Goal: Transaction & Acquisition: Purchase product/service

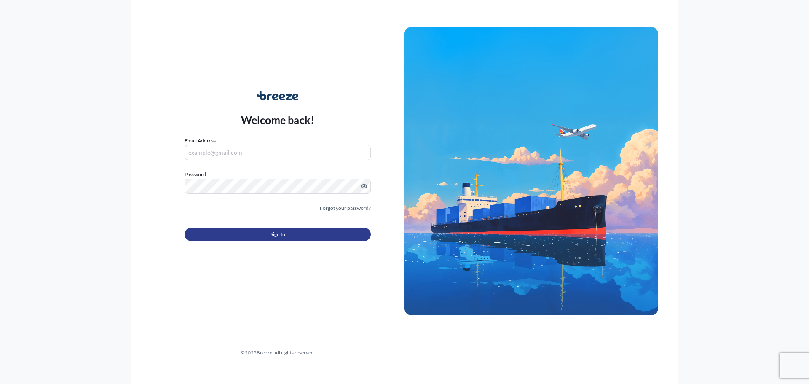
type input "[PERSON_NAME][EMAIL_ADDRESS][PERSON_NAME][DOMAIN_NAME]"
click at [263, 236] on button "Sign In" at bounding box center [278, 234] width 186 height 13
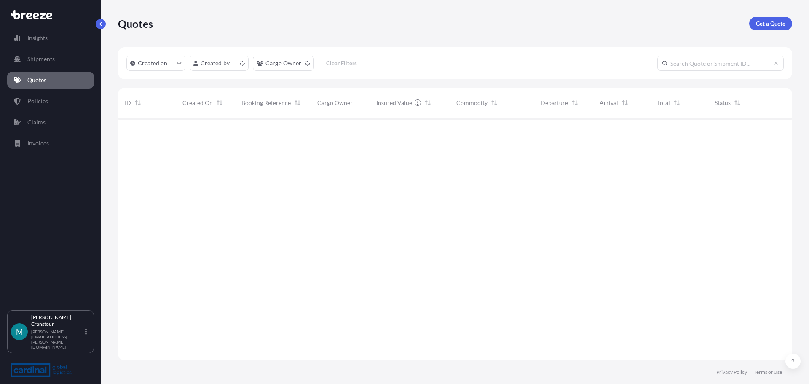
scroll to position [241, 668]
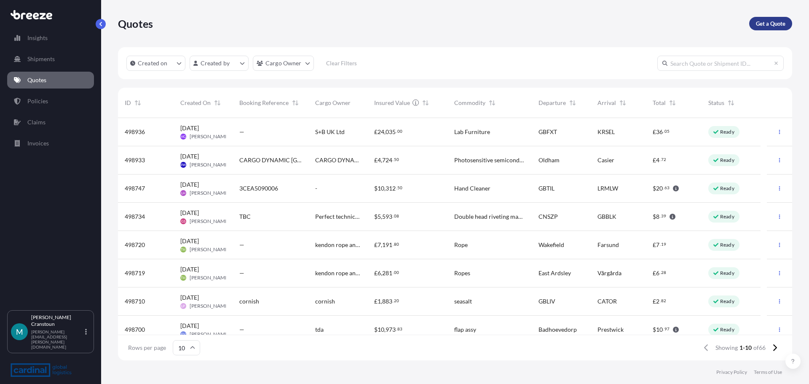
click at [760, 22] on p "Get a Quote" at bounding box center [770, 23] width 29 height 8
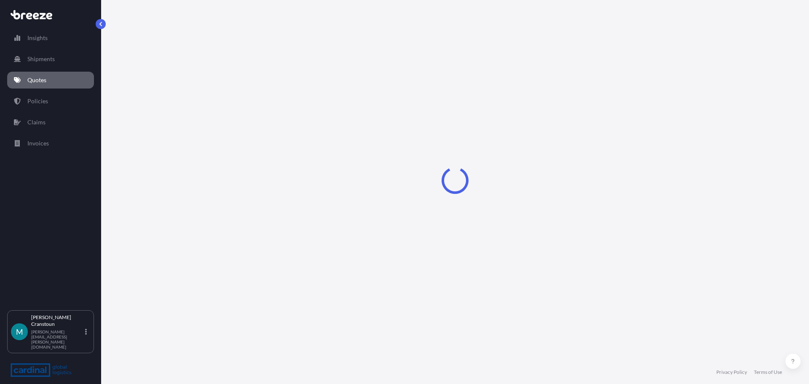
select select "Sea"
select select "1"
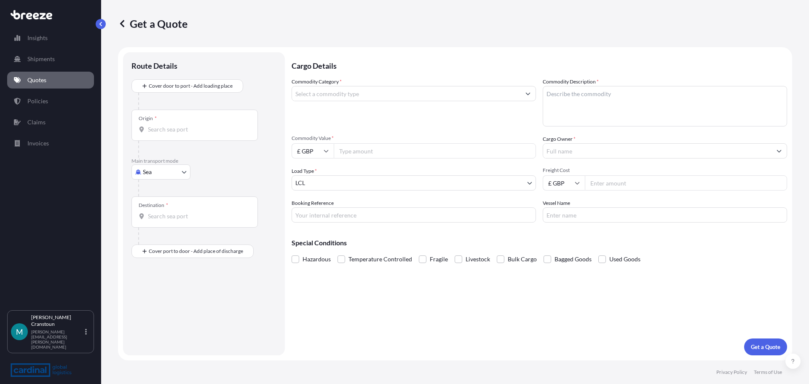
click at [167, 172] on body "Insights Shipments Quotes Policies Claims Invoices M [PERSON_NAME] [PERSON_NAME…" at bounding box center [404, 192] width 809 height 384
click at [159, 209] on div "Air" at bounding box center [161, 208] width 52 height 15
select select "Air"
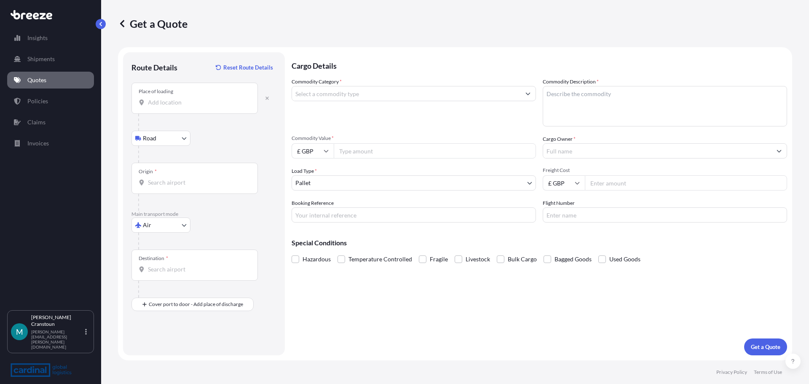
click at [208, 107] on div "Place of loading" at bounding box center [194, 98] width 126 height 31
click at [208, 107] on input "Place of loading" at bounding box center [197, 102] width 99 height 8
click at [184, 160] on div at bounding box center [207, 154] width 138 height 17
click at [178, 144] on body "0 options available. Insights Shipments Quotes Policies Claims Invoices M [PERS…" at bounding box center [404, 192] width 809 height 384
click at [210, 106] on input "Place of loading" at bounding box center [197, 102] width 99 height 8
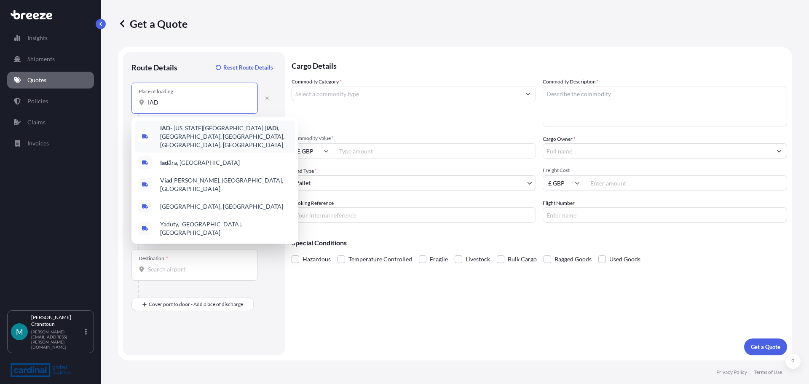
click at [220, 141] on div "IAD - [US_STATE][GEOGRAPHIC_DATA] ( [GEOGRAPHIC_DATA] ), [GEOGRAPHIC_DATA], [GE…" at bounding box center [215, 137] width 160 height 32
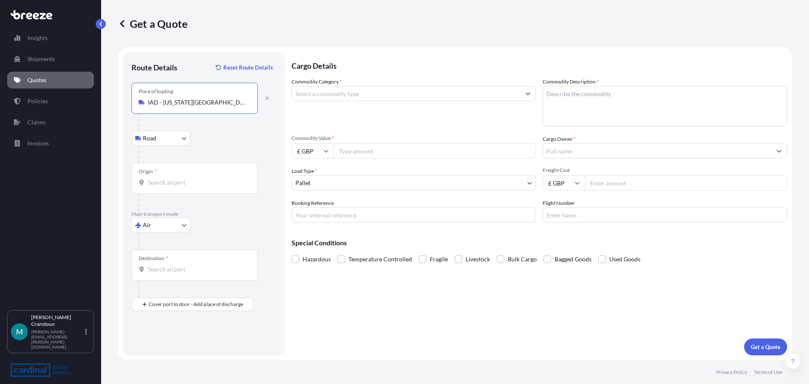
type input "IAD - [US_STATE][GEOGRAPHIC_DATA] ([GEOGRAPHIC_DATA]), [GEOGRAPHIC_DATA], [GEOG…"
click at [171, 178] on div "Origin *" at bounding box center [194, 178] width 126 height 31
click at [171, 178] on input "Origin *" at bounding box center [197, 182] width 99 height 8
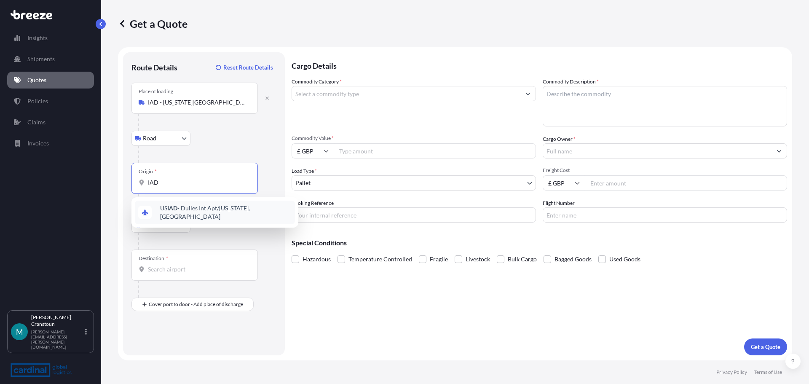
click at [196, 209] on span "US IAD - Dulles Int Apt/[US_STATE], [GEOGRAPHIC_DATA]" at bounding box center [225, 212] width 131 height 17
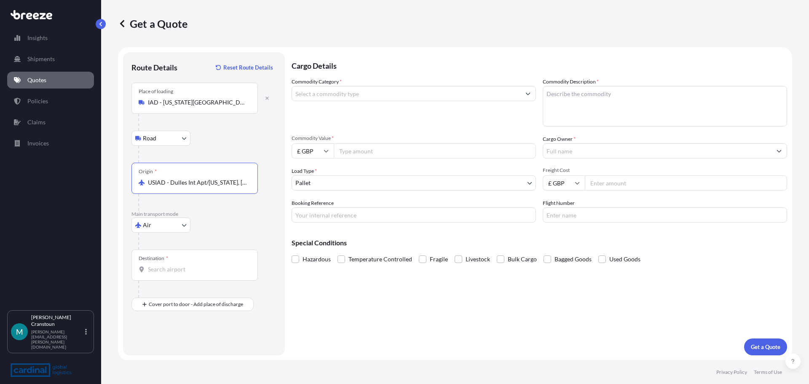
type input "USIAD - Dulles Int Apt/[US_STATE], [GEOGRAPHIC_DATA]"
click at [178, 267] on input "Destination *" at bounding box center [197, 269] width 99 height 8
type input "GBMNC / MAN - [GEOGRAPHIC_DATA], [GEOGRAPHIC_DATA]"
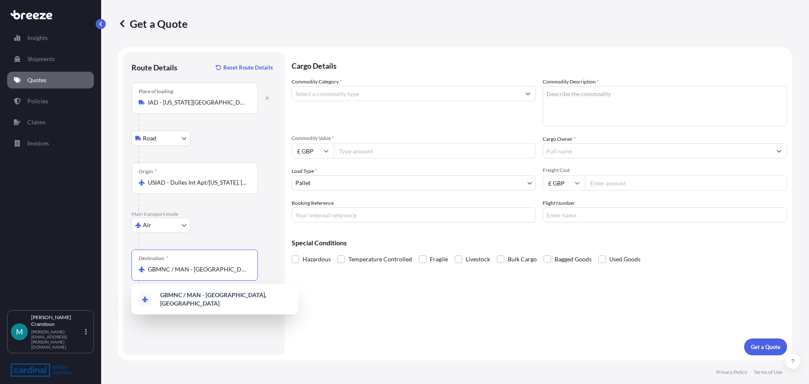
click at [375, 95] on input "Commodity Category *" at bounding box center [406, 93] width 228 height 15
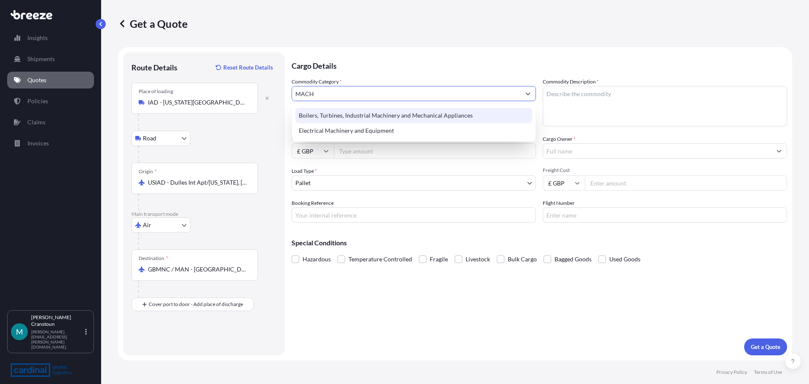
click at [375, 119] on div "Boilers, Turbines, Industrial Machinery and Mechanical Appliances" at bounding box center [413, 115] width 237 height 15
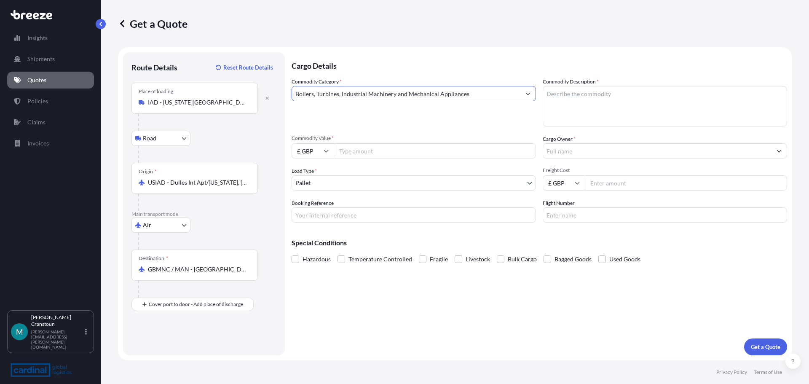
type input "Boilers, Turbines, Industrial Machinery and Mechanical Appliances"
click at [594, 99] on textarea "Commodity Description *" at bounding box center [665, 106] width 244 height 40
type textarea "VAC DRUM"
click at [318, 150] on input "£ GBP" at bounding box center [313, 150] width 42 height 15
click at [307, 205] on div "$ USD" at bounding box center [312, 209] width 35 height 16
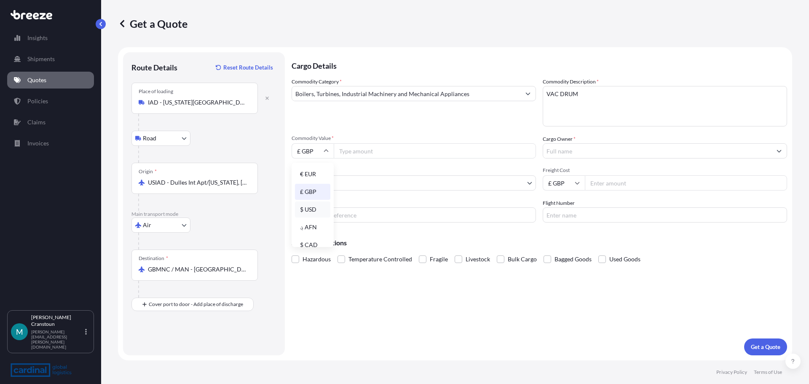
type input "$ USD"
click at [366, 158] on input "Commodity Value *" at bounding box center [435, 150] width 202 height 15
type input "14050"
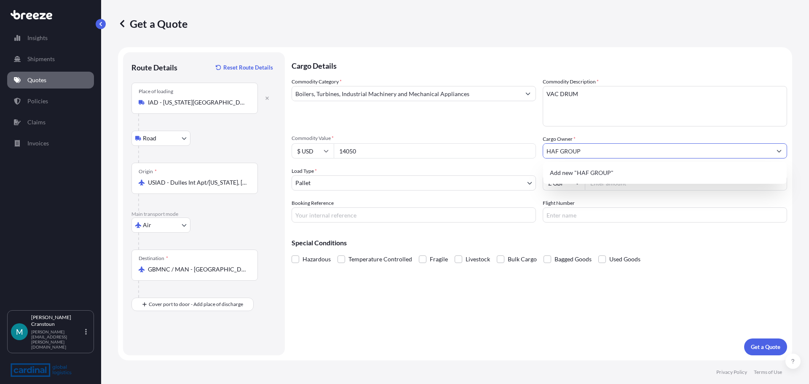
type input "HAF GROUP"
click at [617, 182] on input "Freight Cost" at bounding box center [686, 182] width 202 height 15
type input "630"
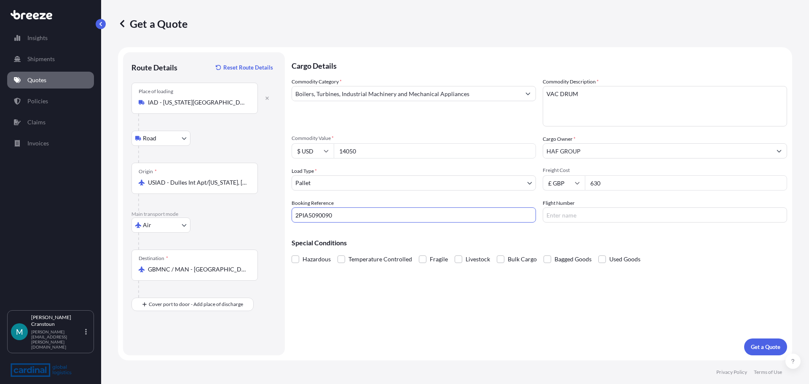
type input "2PIA5090090"
click at [628, 213] on input "Flight Number" at bounding box center [665, 214] width 244 height 15
type input "VS6900"
click at [678, 307] on div "Cargo Details Commodity Category * Boilers, Turbines, Industrial Machinery and …" at bounding box center [540, 203] width 496 height 303
click at [752, 340] on button "Get a Quote" at bounding box center [765, 346] width 43 height 17
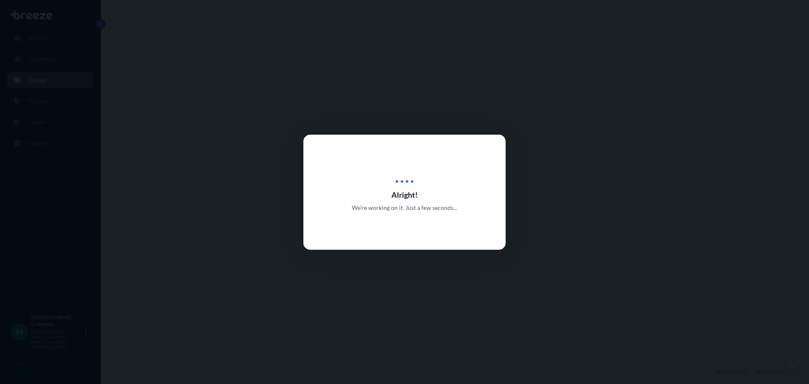
select select "Road"
select select "Air"
select select "1"
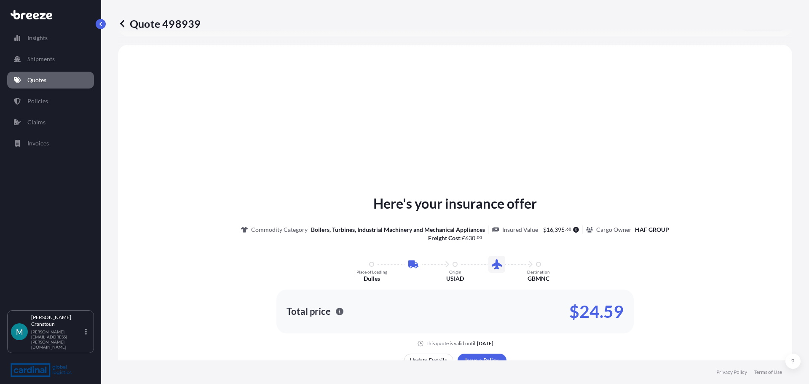
scroll to position [287, 0]
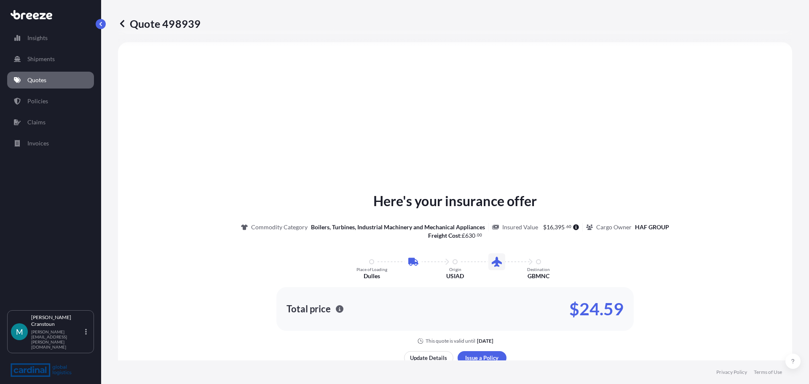
drag, startPoint x: 801, startPoint y: 140, endPoint x: 802, endPoint y: 171, distance: 30.8
click at [802, 171] on div "Quote 498939 Route Details Place of loading [STREET_ADDRESS][GEOGRAPHIC_DATA] R…" at bounding box center [455, 180] width 708 height 360
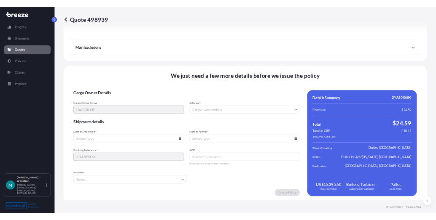
scroll to position [1021, 0]
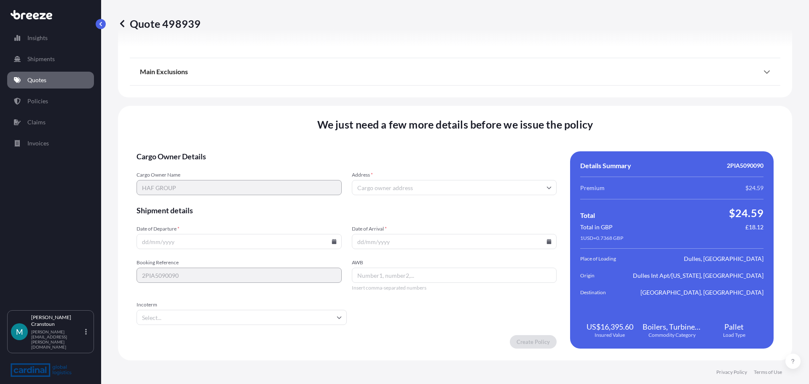
click at [445, 189] on input "Address *" at bounding box center [454, 187] width 205 height 15
click at [422, 189] on input "Address *" at bounding box center [454, 187] width 205 height 15
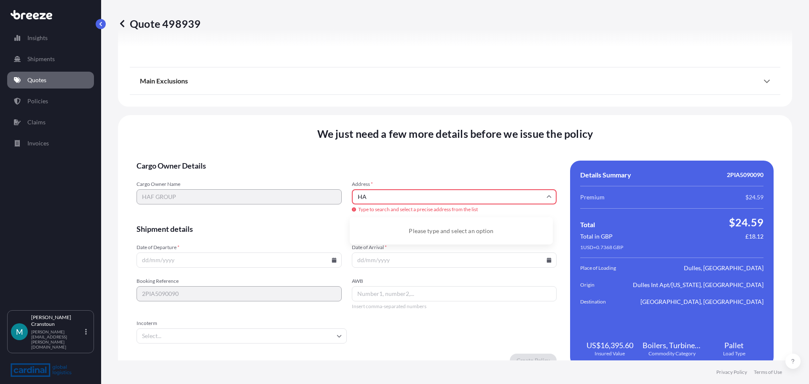
type input "H"
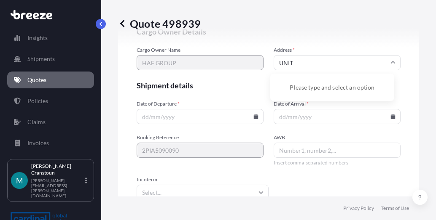
scroll to position [1890, 0]
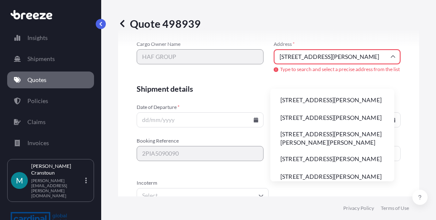
click at [303, 167] on li "[STREET_ADDRESS][PERSON_NAME]" at bounding box center [332, 159] width 117 height 16
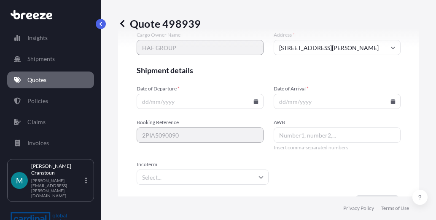
type input "[STREET_ADDRESS][PERSON_NAME]"
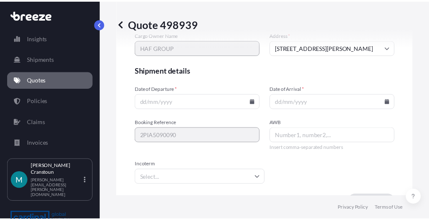
scroll to position [1875, 0]
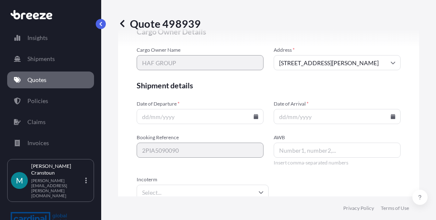
click at [254, 118] on icon at bounding box center [256, 116] width 5 height 5
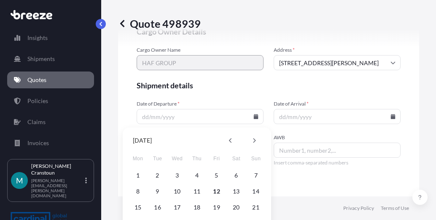
scroll to position [1900, 0]
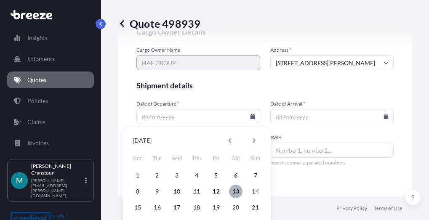
click at [234, 188] on button "13" at bounding box center [235, 191] width 13 height 13
type input "[DATE]"
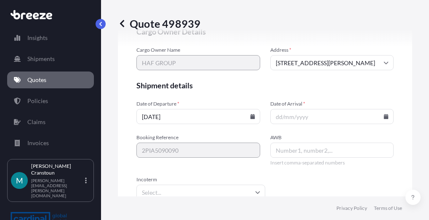
scroll to position [1875, 0]
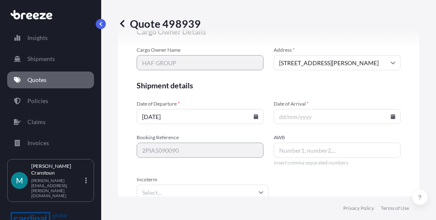
click at [312, 114] on input "Date of Arrival *" at bounding box center [337, 116] width 127 height 15
click at [391, 118] on icon at bounding box center [393, 116] width 5 height 5
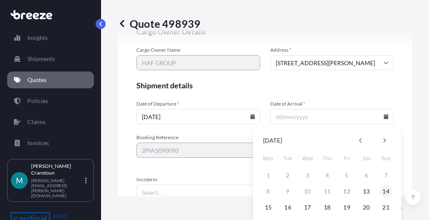
click at [383, 189] on button "14" at bounding box center [386, 191] width 13 height 13
type input "[DATE]"
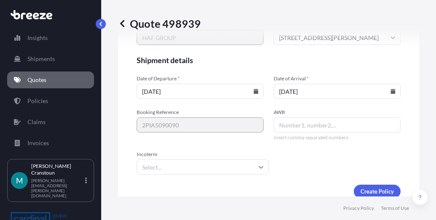
scroll to position [1875, 0]
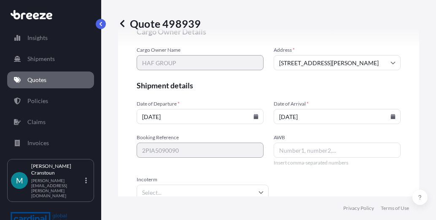
click at [349, 155] on input "AWB" at bounding box center [337, 150] width 127 height 15
type input "93273841526"
click at [245, 190] on input "Incoterm" at bounding box center [203, 192] width 132 height 15
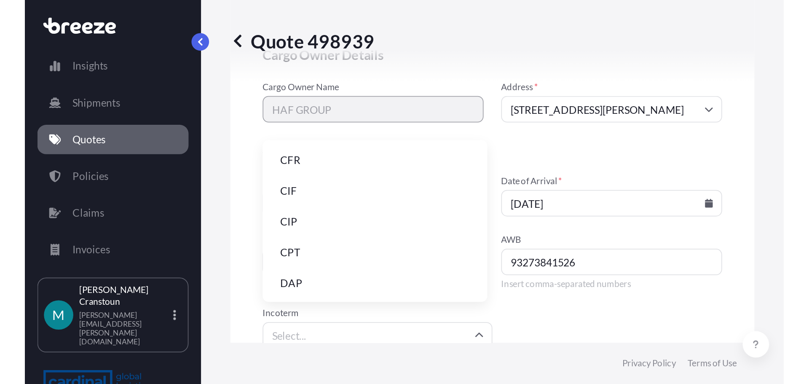
scroll to position [107, 0]
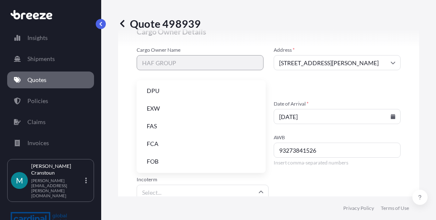
click at [218, 110] on li "EXW" at bounding box center [201, 109] width 122 height 16
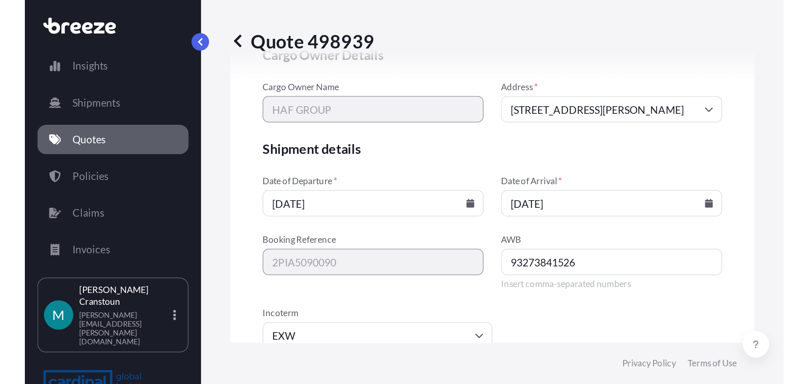
scroll to position [1021, 0]
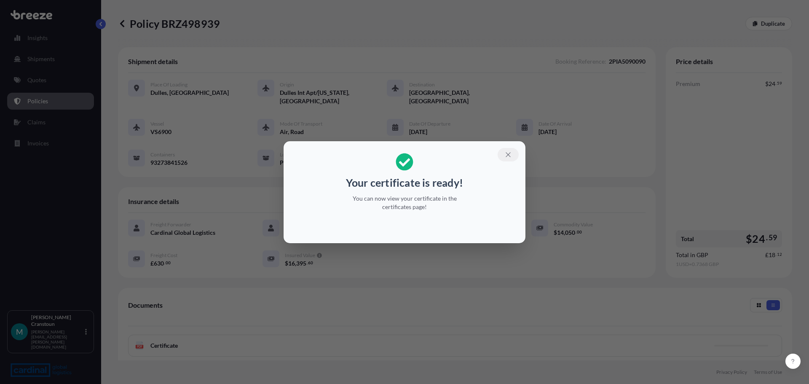
click at [507, 155] on icon "button" at bounding box center [508, 155] width 8 height 8
